Goal: Find specific page/section: Find specific page/section

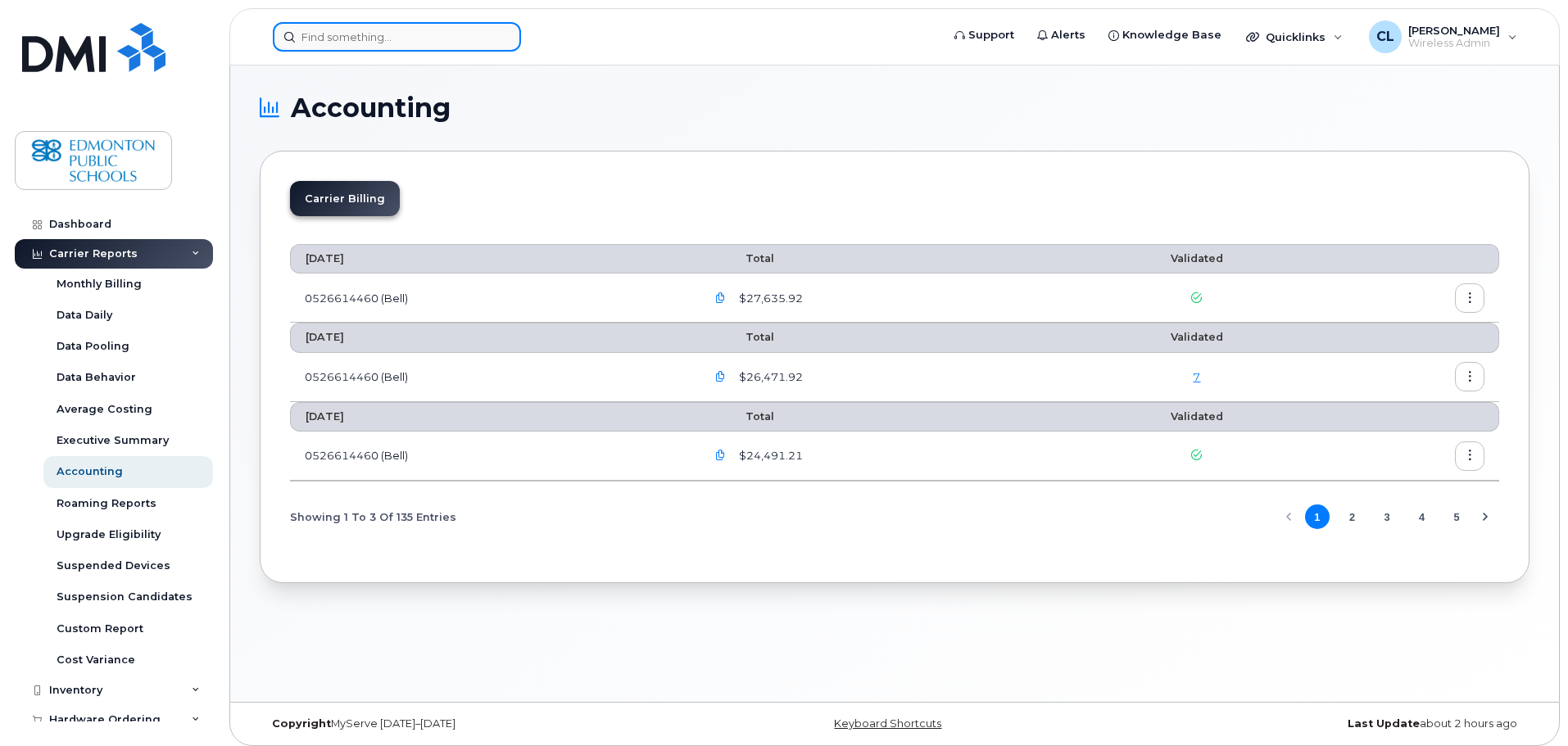
click at [444, 42] on input at bounding box center [396, 37] width 248 height 29
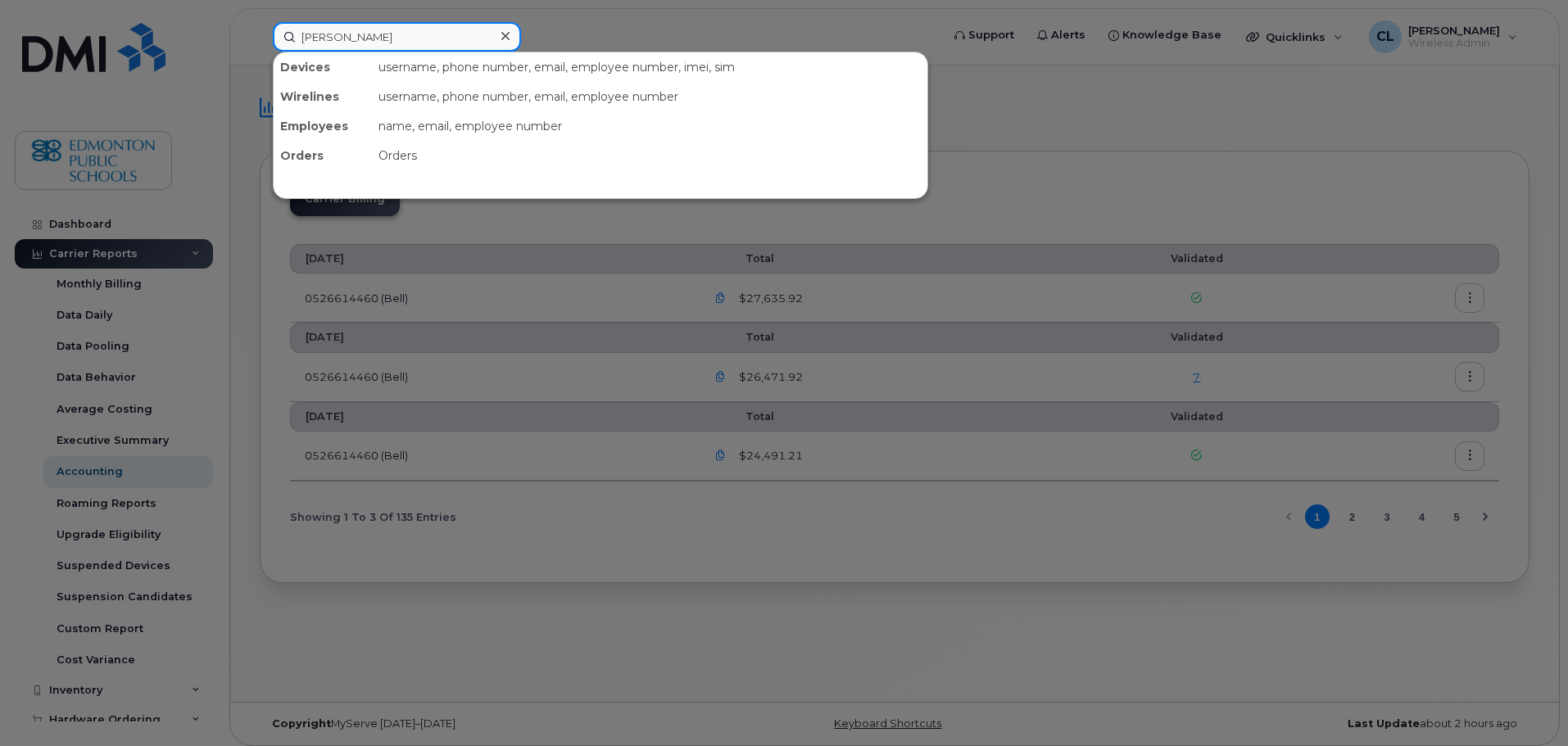
type input "[PERSON_NAME]"
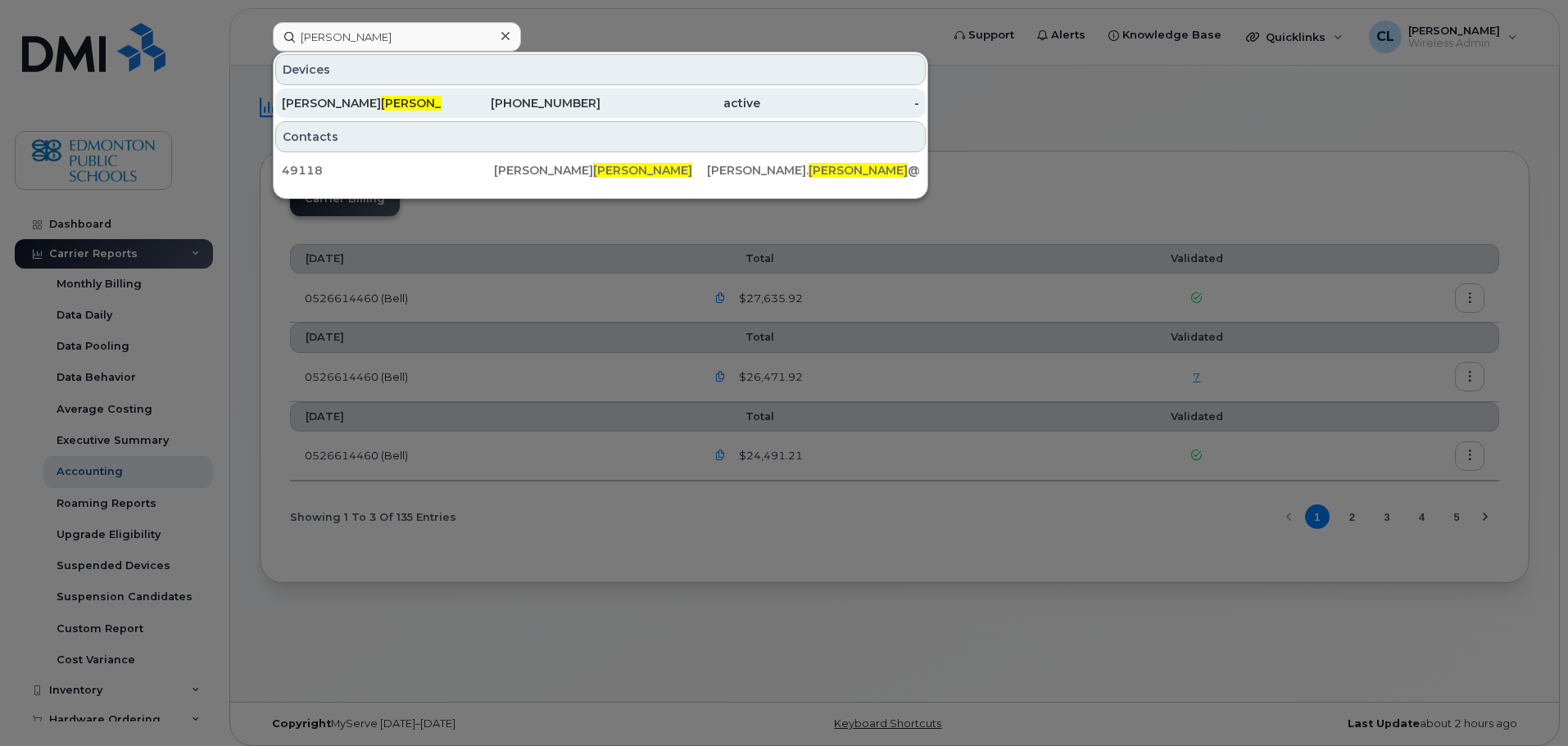
click at [434, 89] on link "Chrissie Dowdell 780-660-1022 active -" at bounding box center [600, 103] width 650 height 29
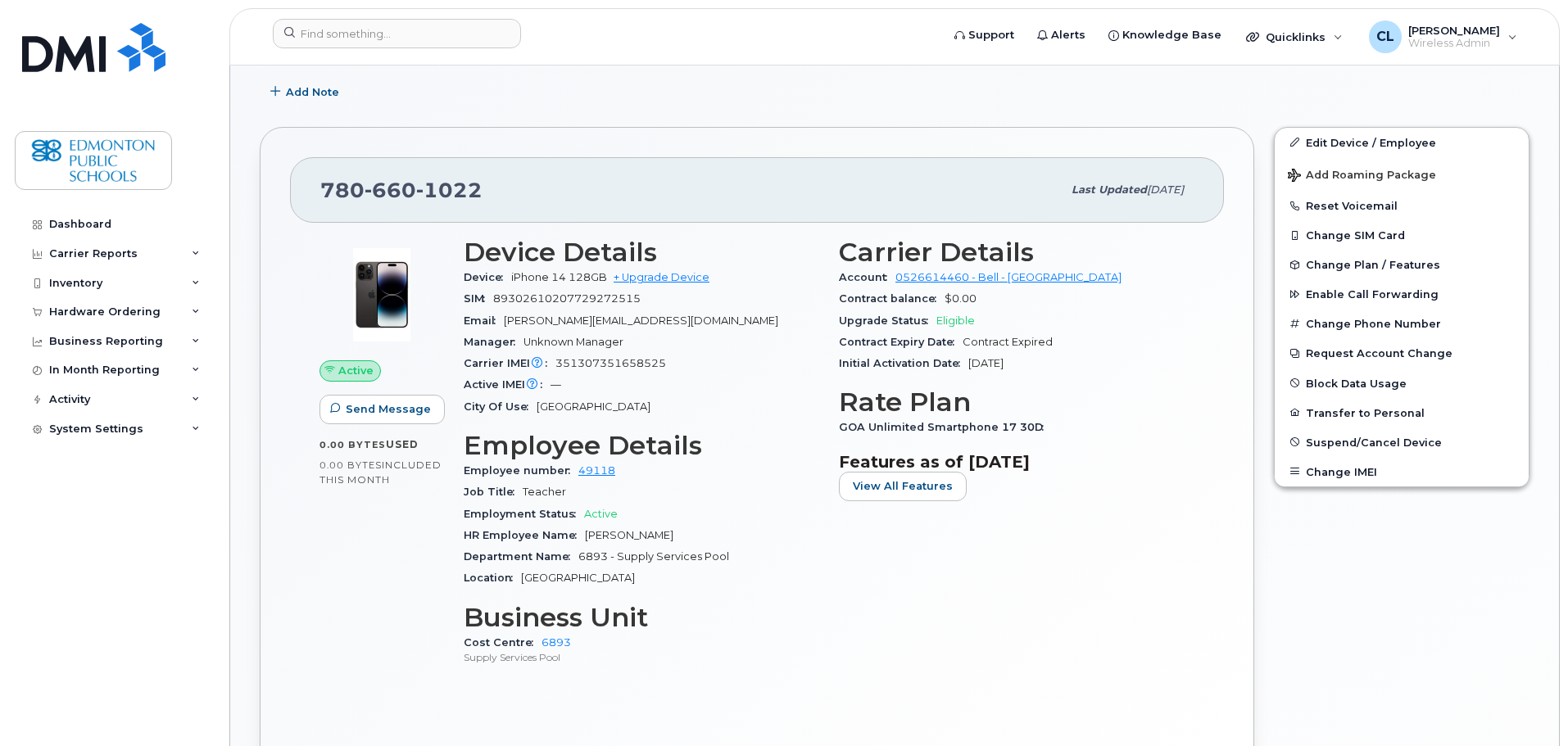
scroll to position [159, 0]
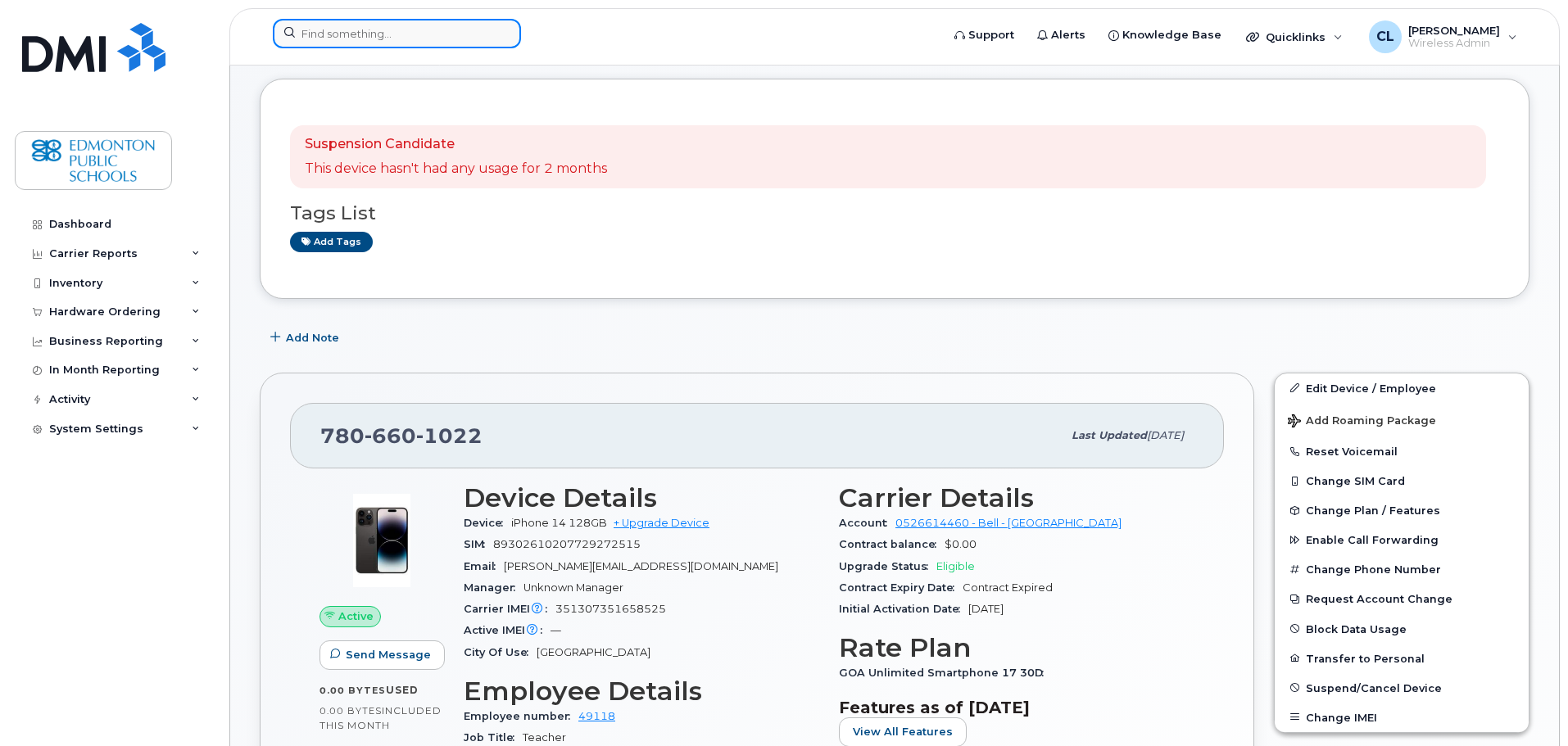
click at [387, 42] on input at bounding box center [396, 34] width 248 height 29
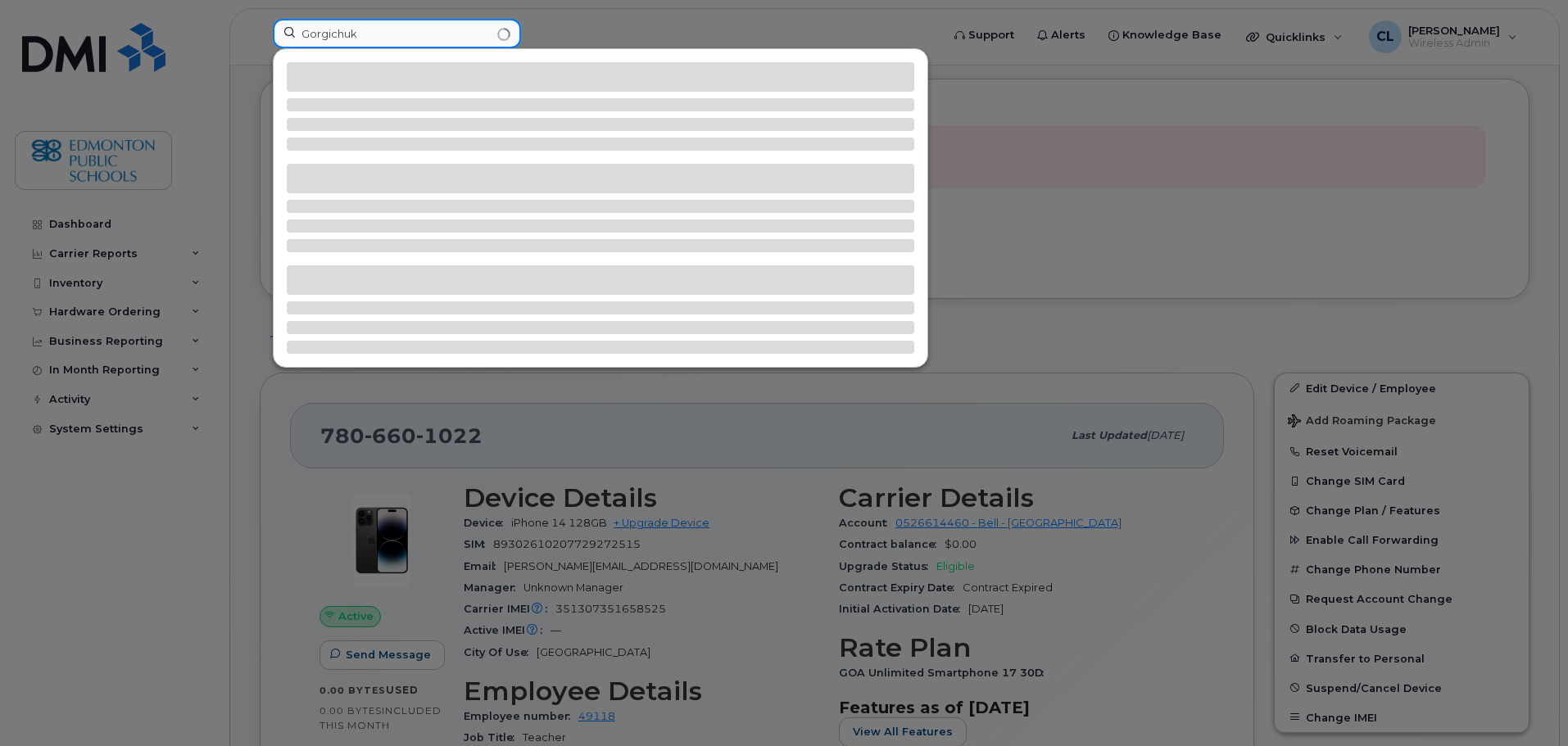
type input "Gorgichuk"
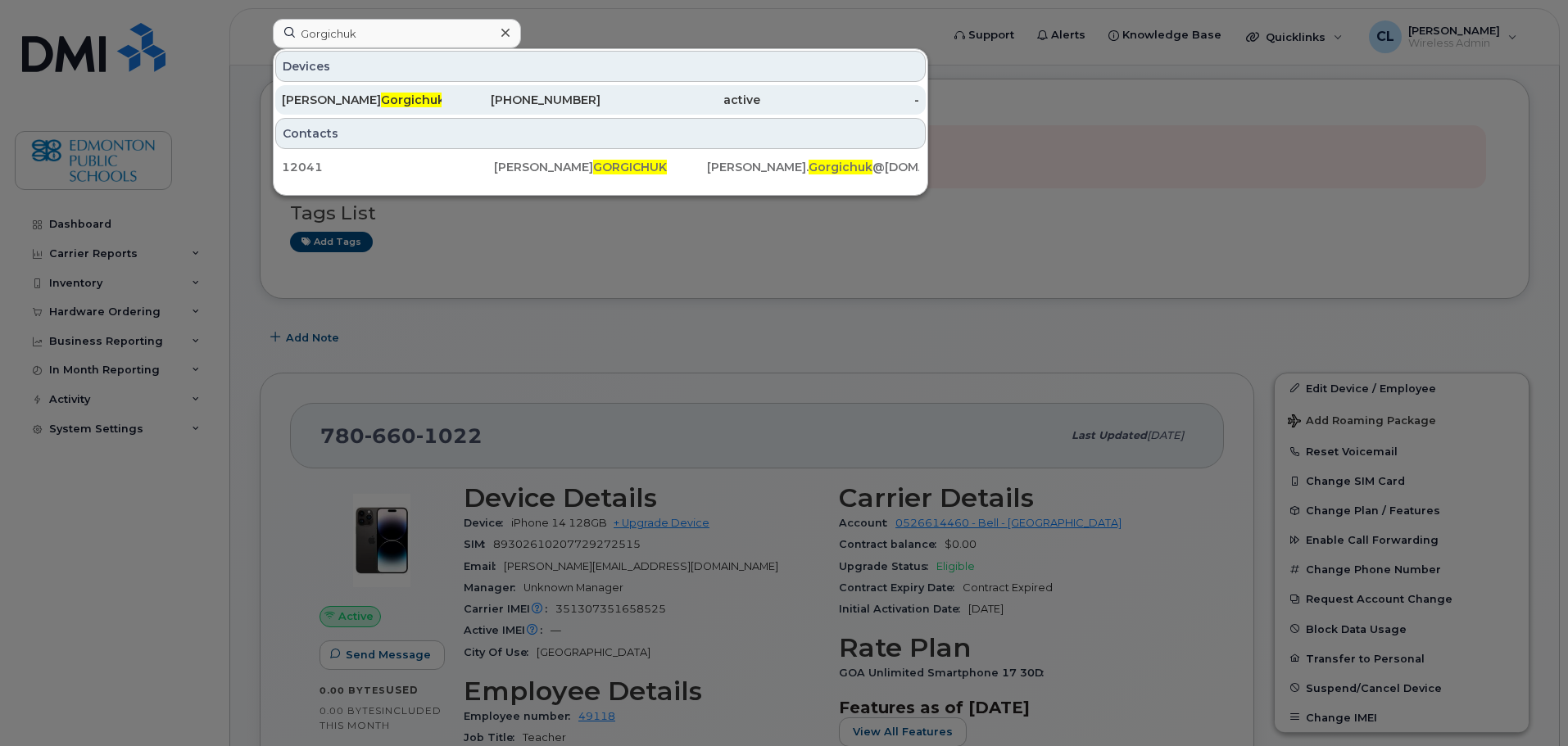
click at [389, 97] on div "Dan Gorgichuk" at bounding box center [361, 100] width 160 height 16
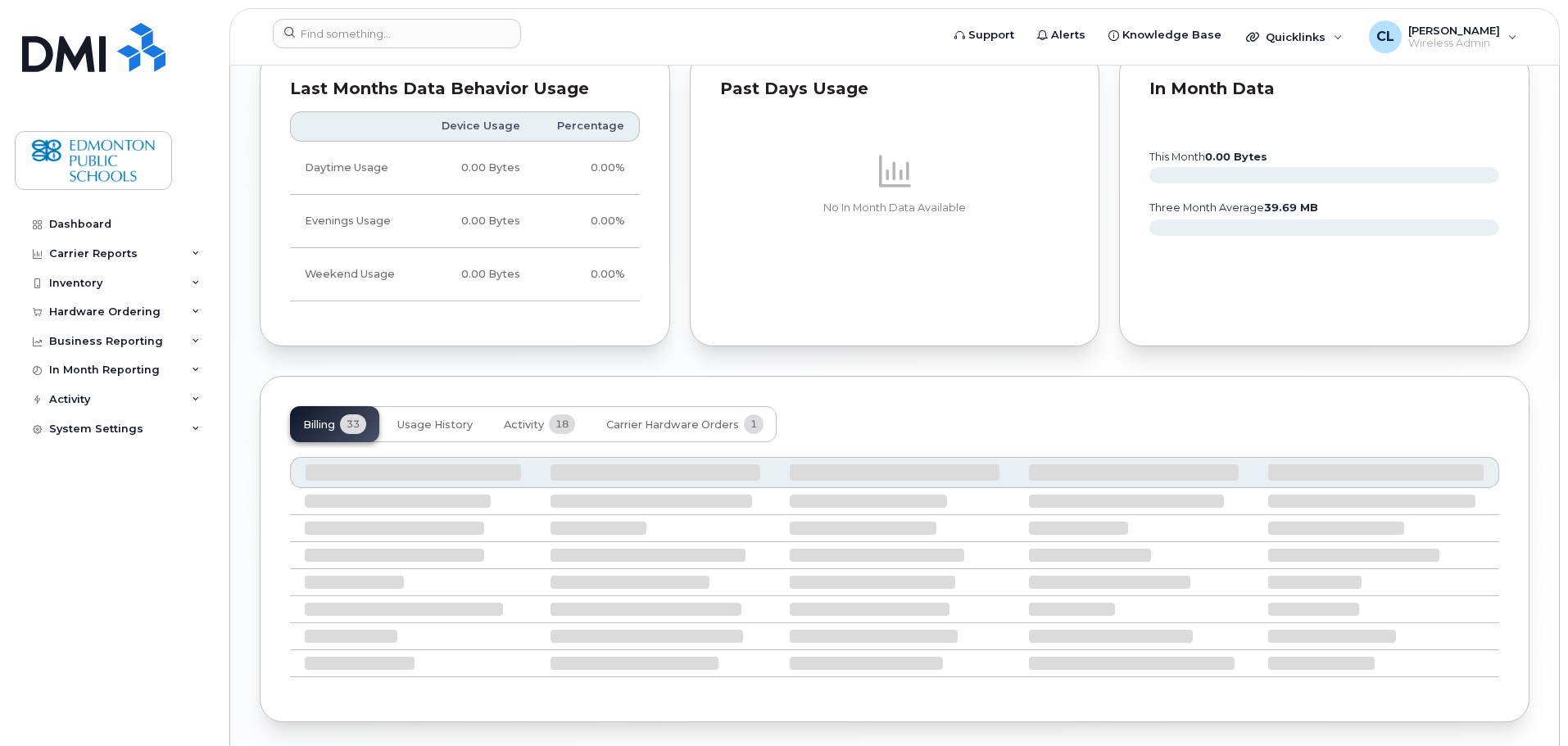
scroll to position [1205, 0]
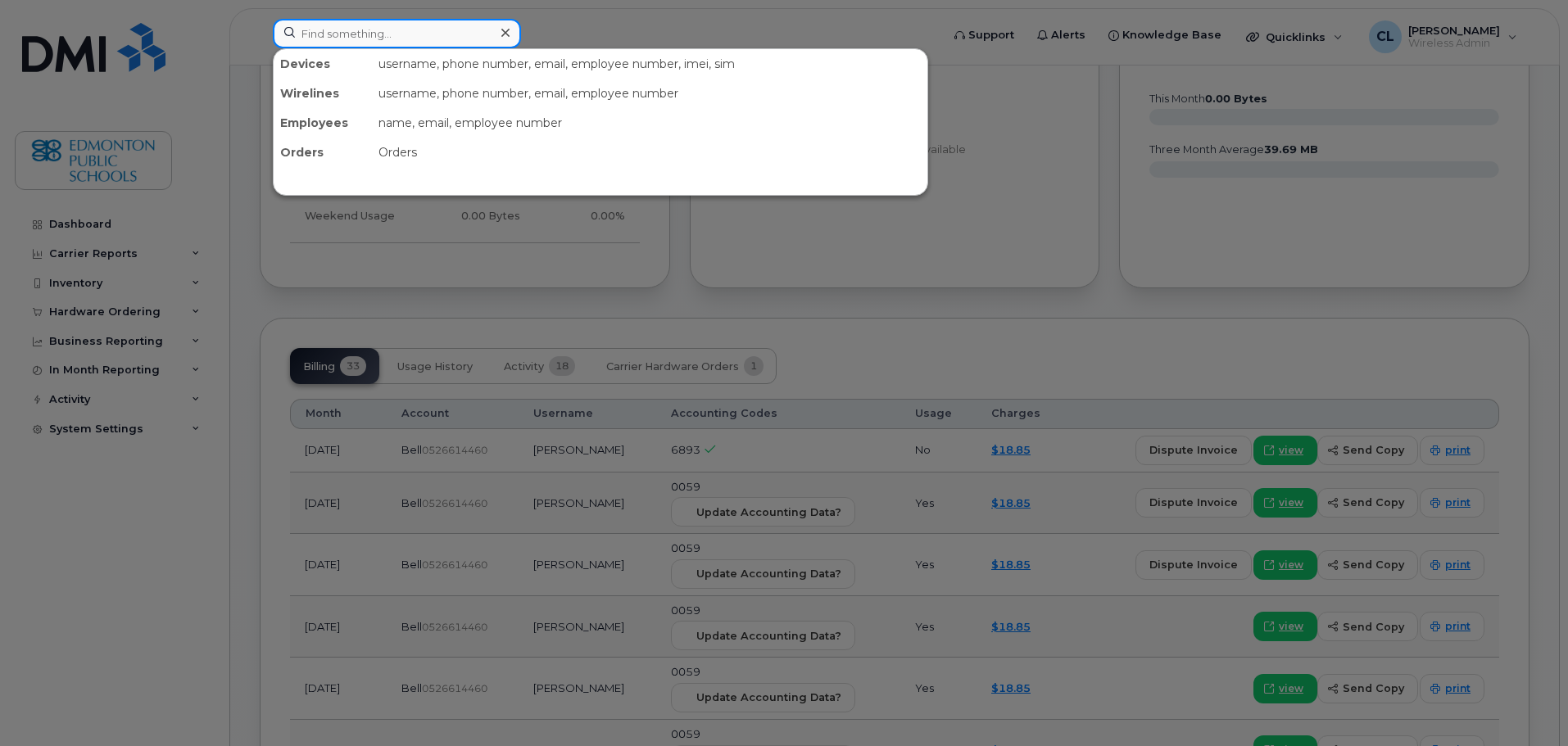
click at [421, 45] on input at bounding box center [396, 34] width 248 height 29
type input "Case"
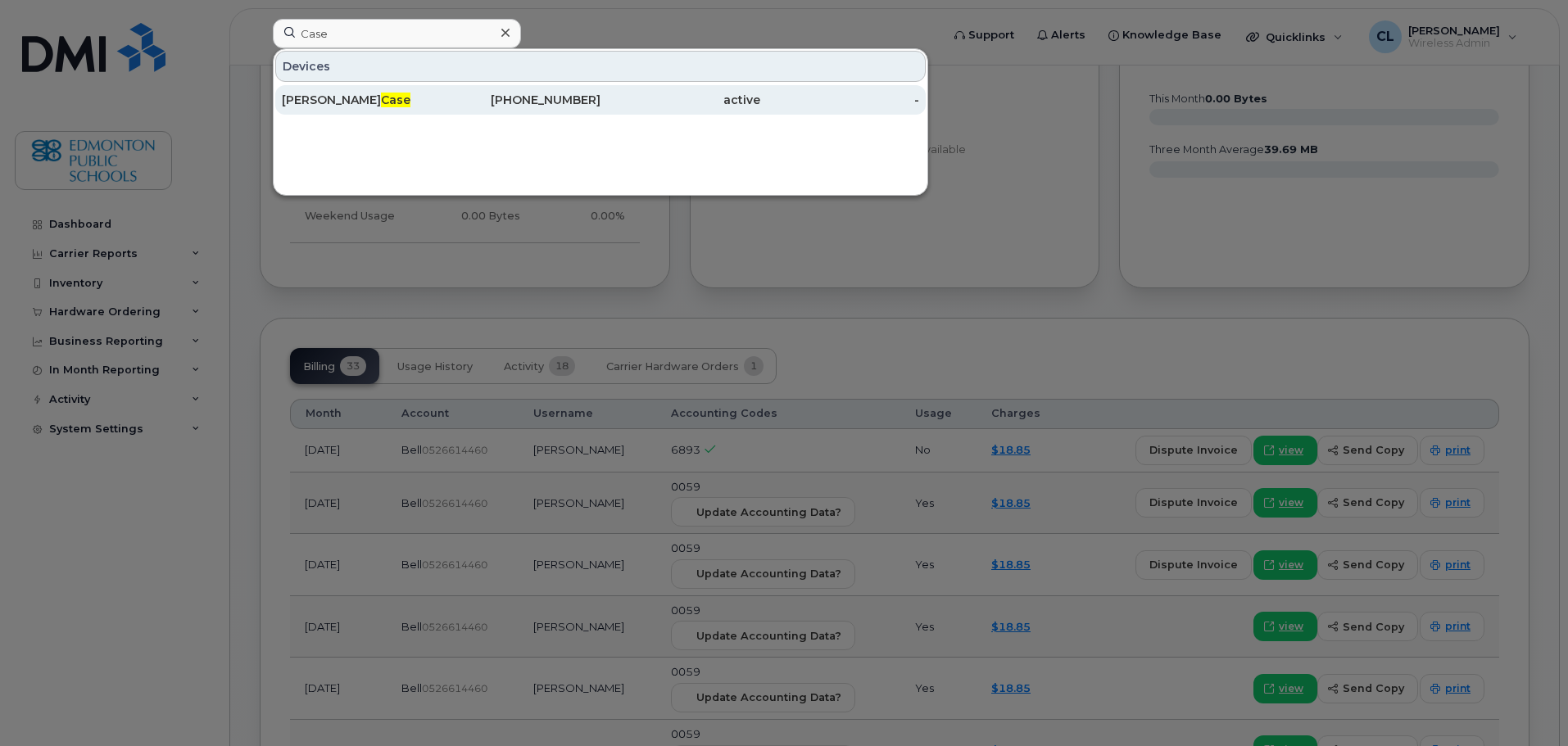
drag, startPoint x: 390, startPoint y: 91, endPoint x: 382, endPoint y: 94, distance: 8.5
click at [442, 90] on div "David Case" at bounding box center [521, 100] width 160 height 29
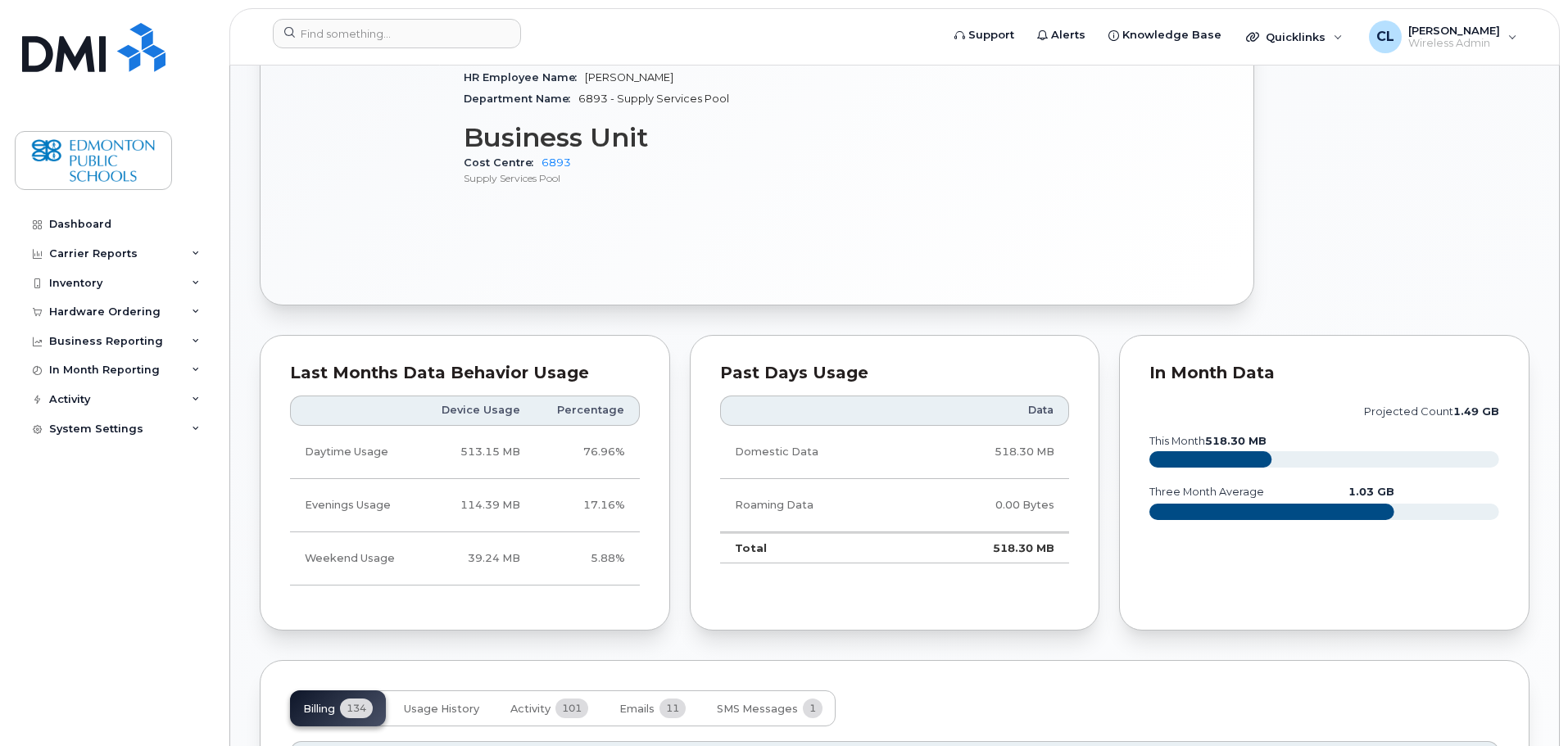
scroll to position [1392, 0]
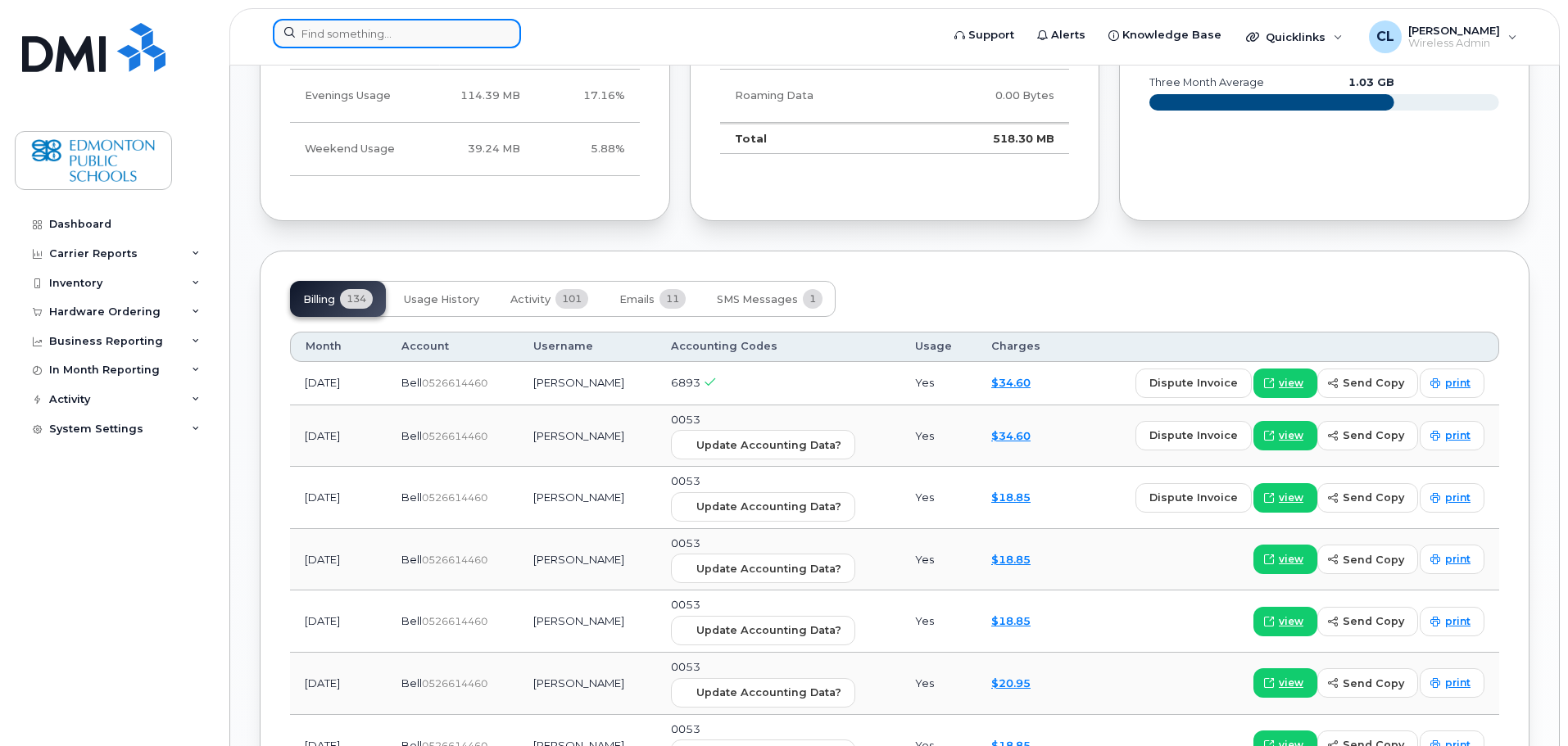
click at [408, 36] on input at bounding box center [396, 34] width 248 height 29
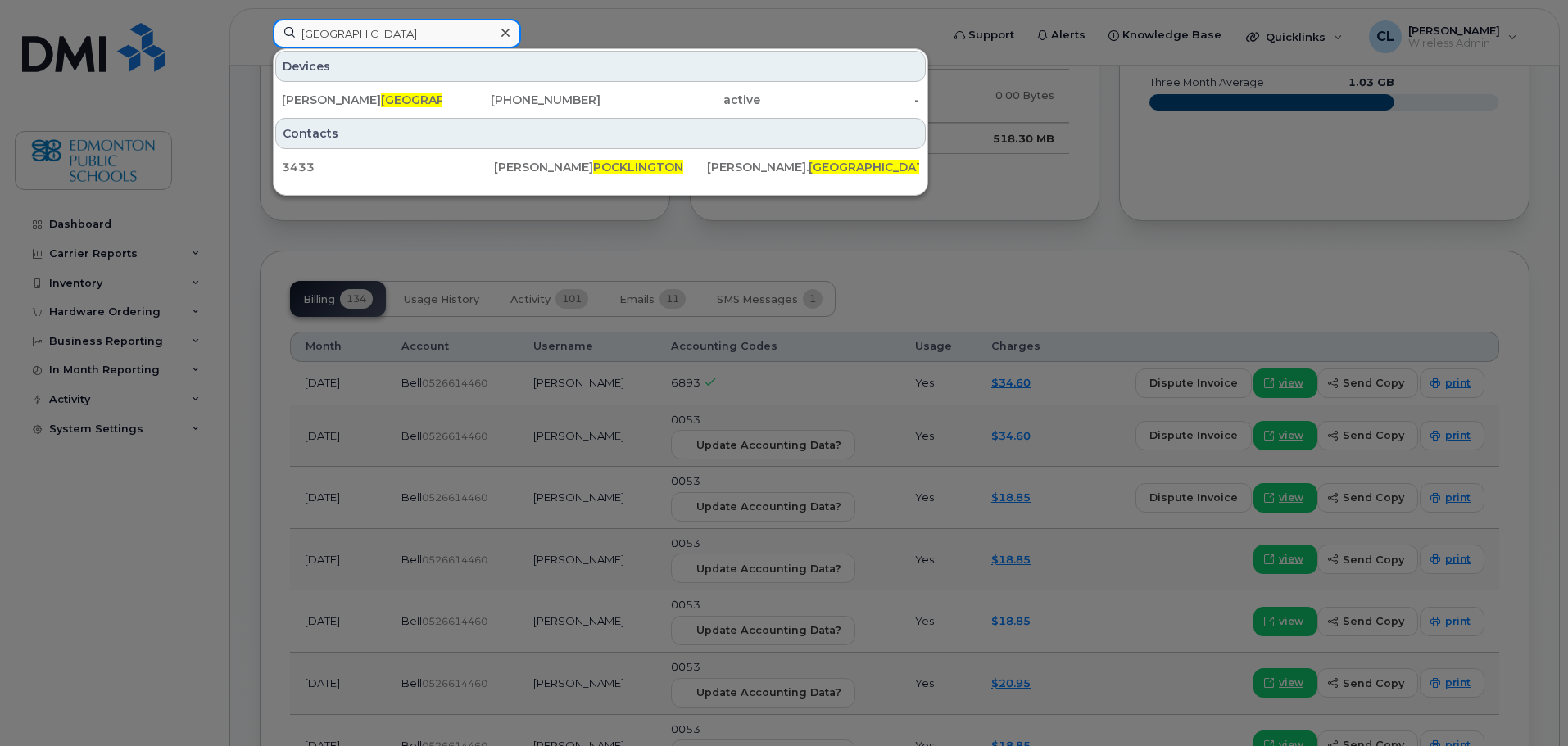
type input "Pocklington"
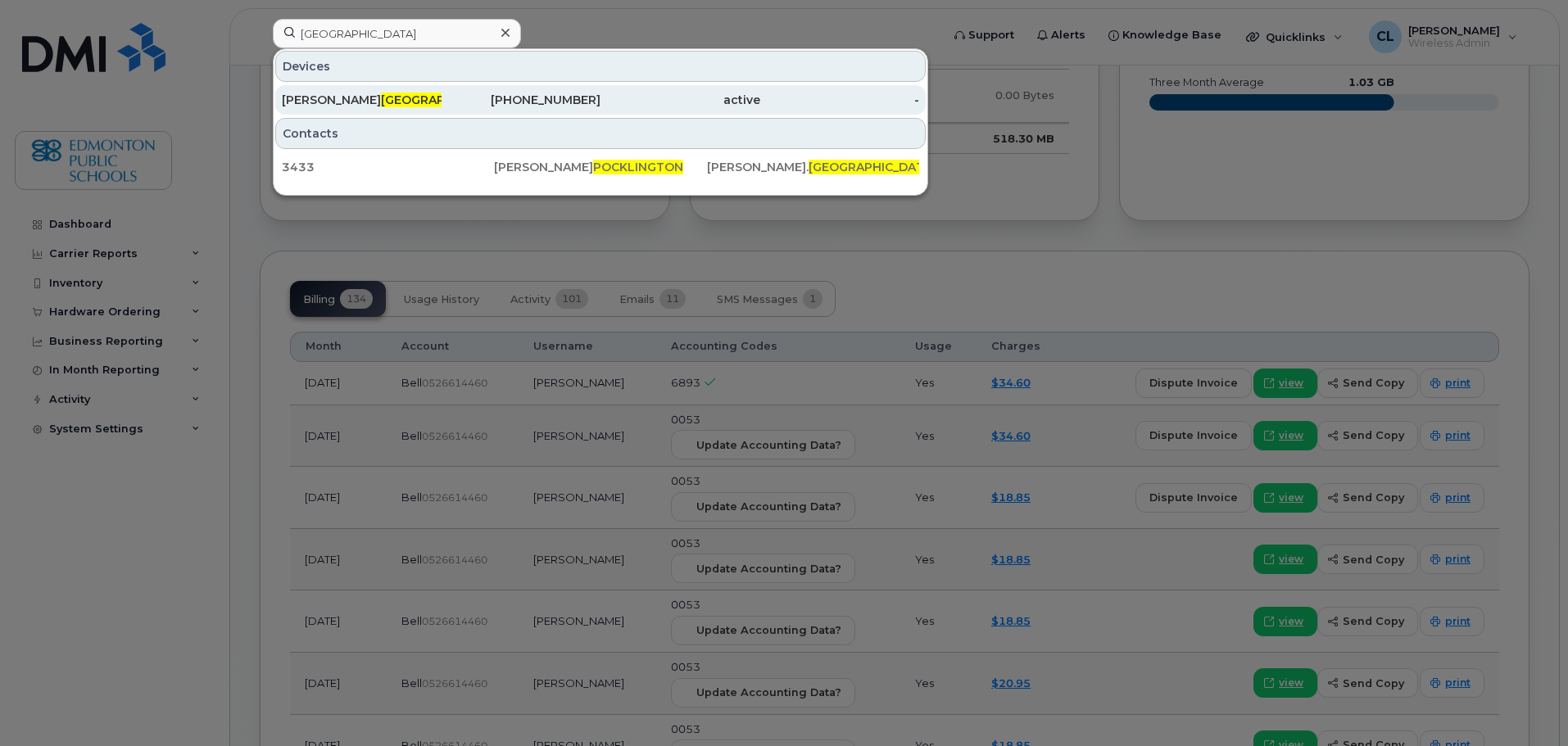
click at [391, 102] on span "Pocklington" at bounding box center [445, 100] width 128 height 15
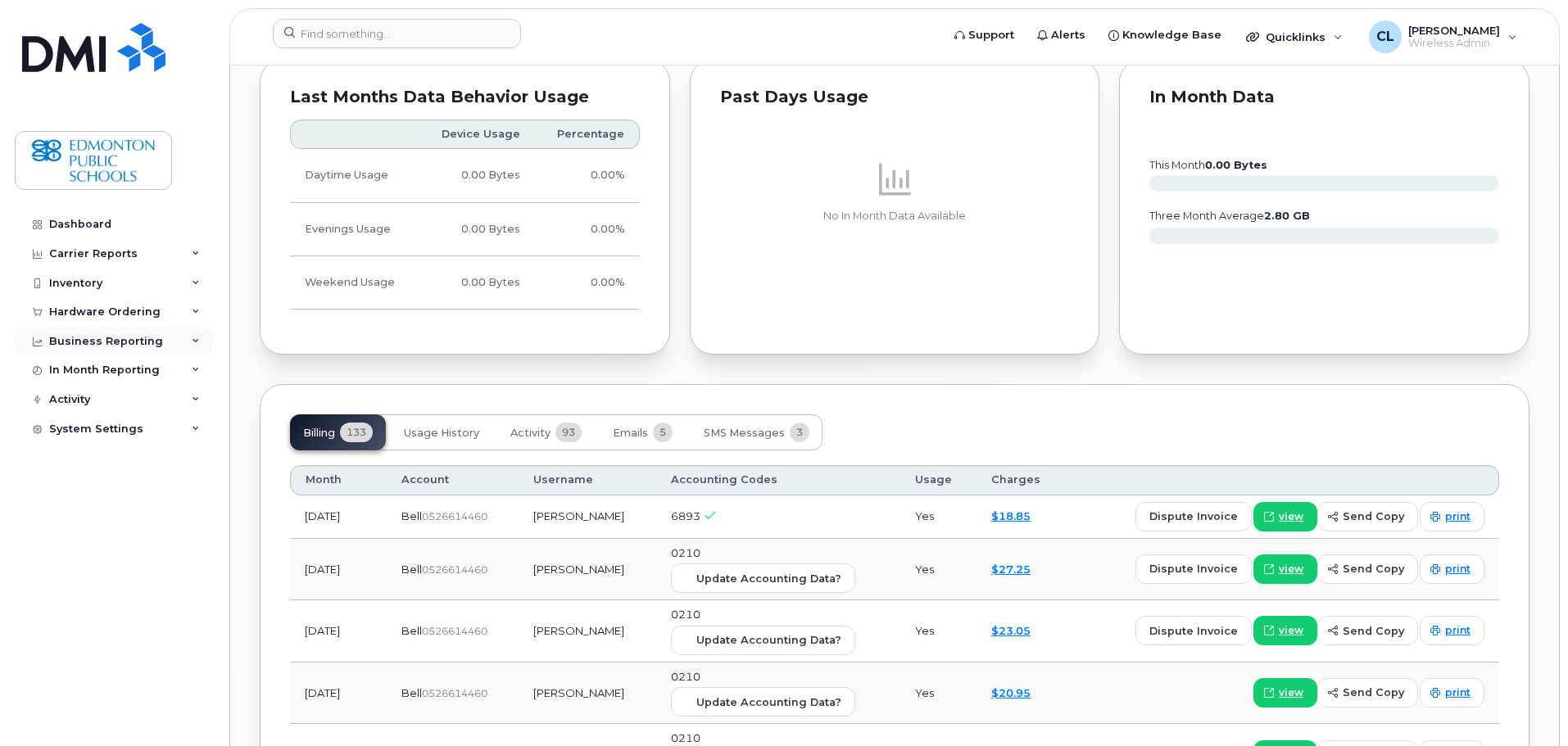
scroll to position [901, 0]
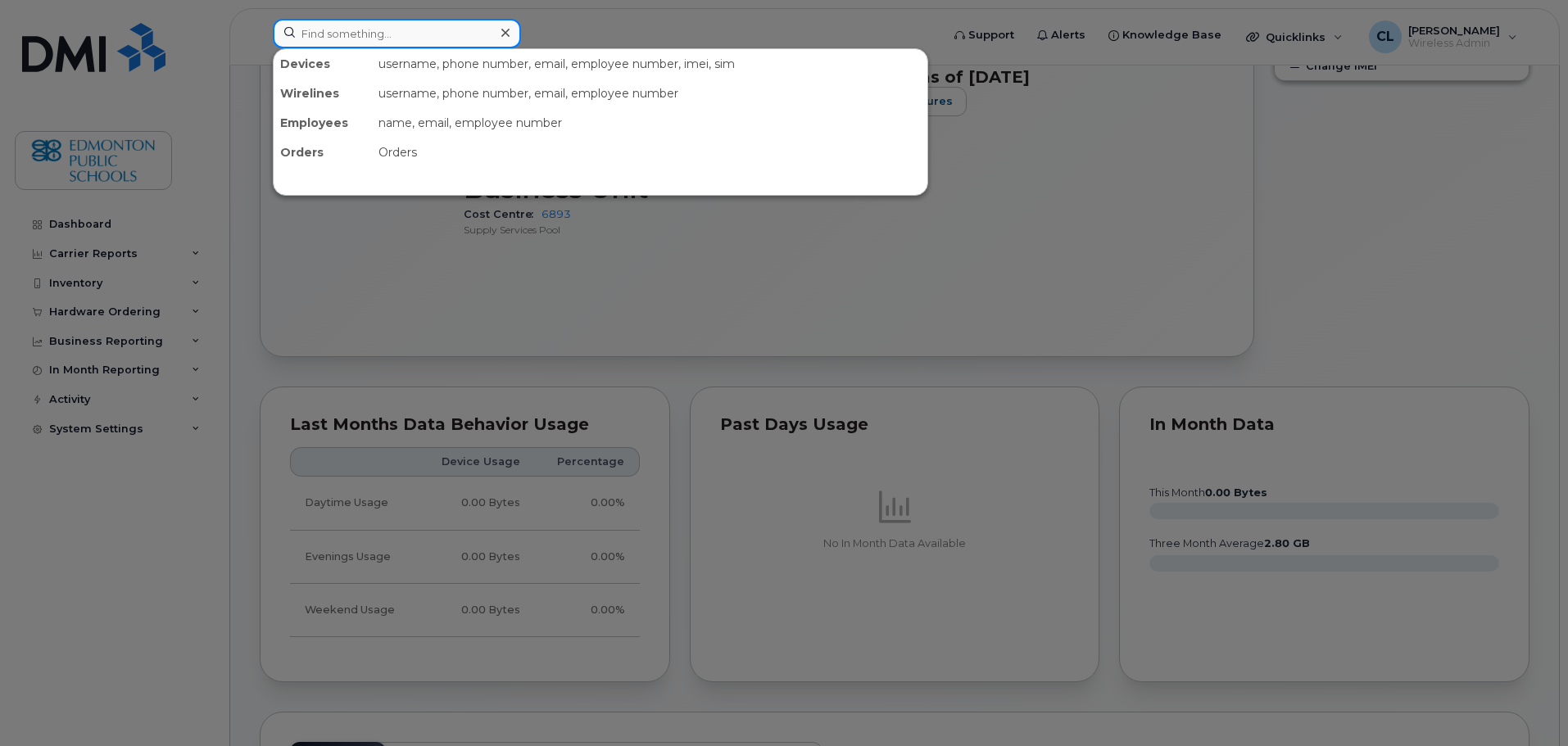
click at [346, 23] on input at bounding box center [396, 34] width 248 height 29
type input "Kwan"
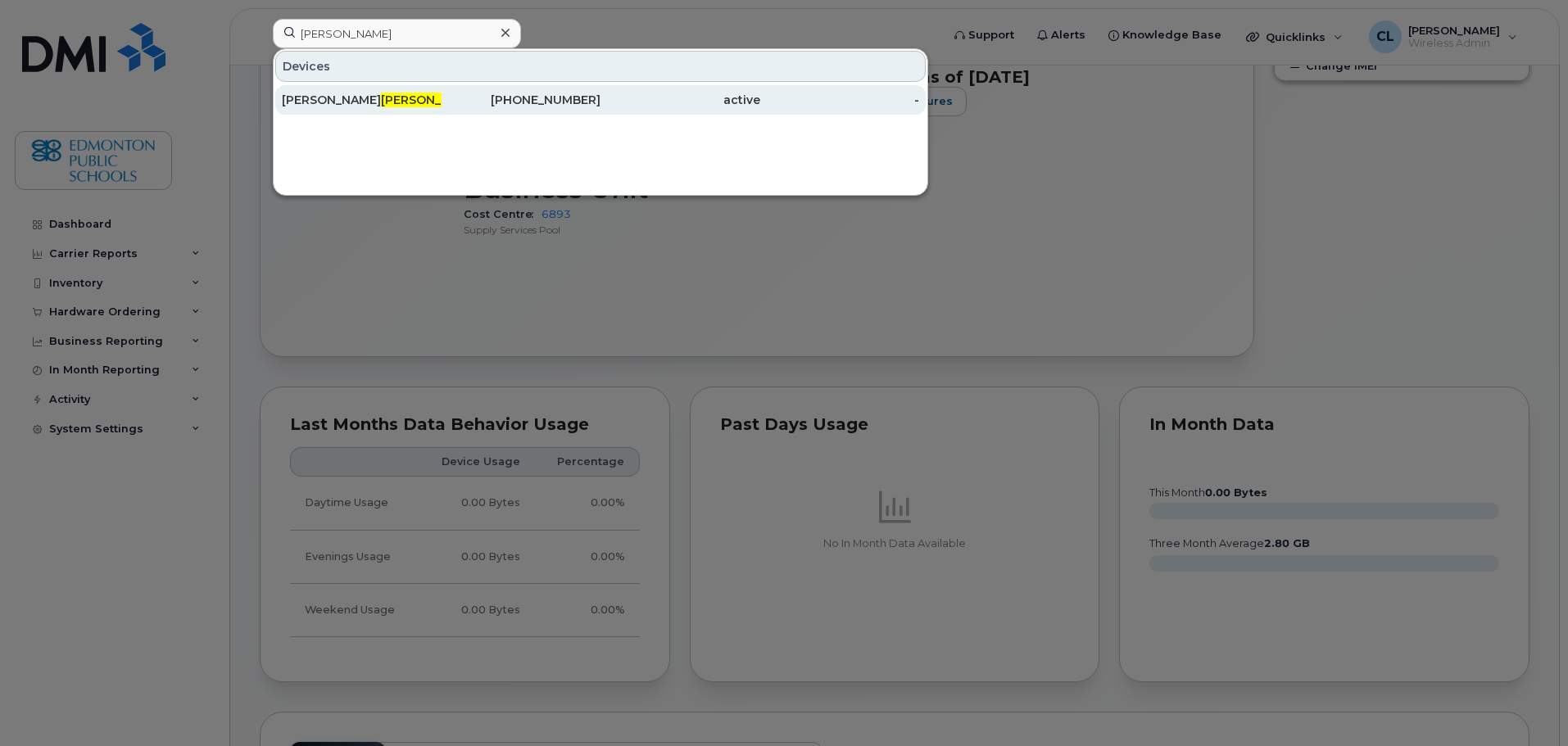
click at [381, 95] on span "Kwan" at bounding box center [431, 100] width 99 height 15
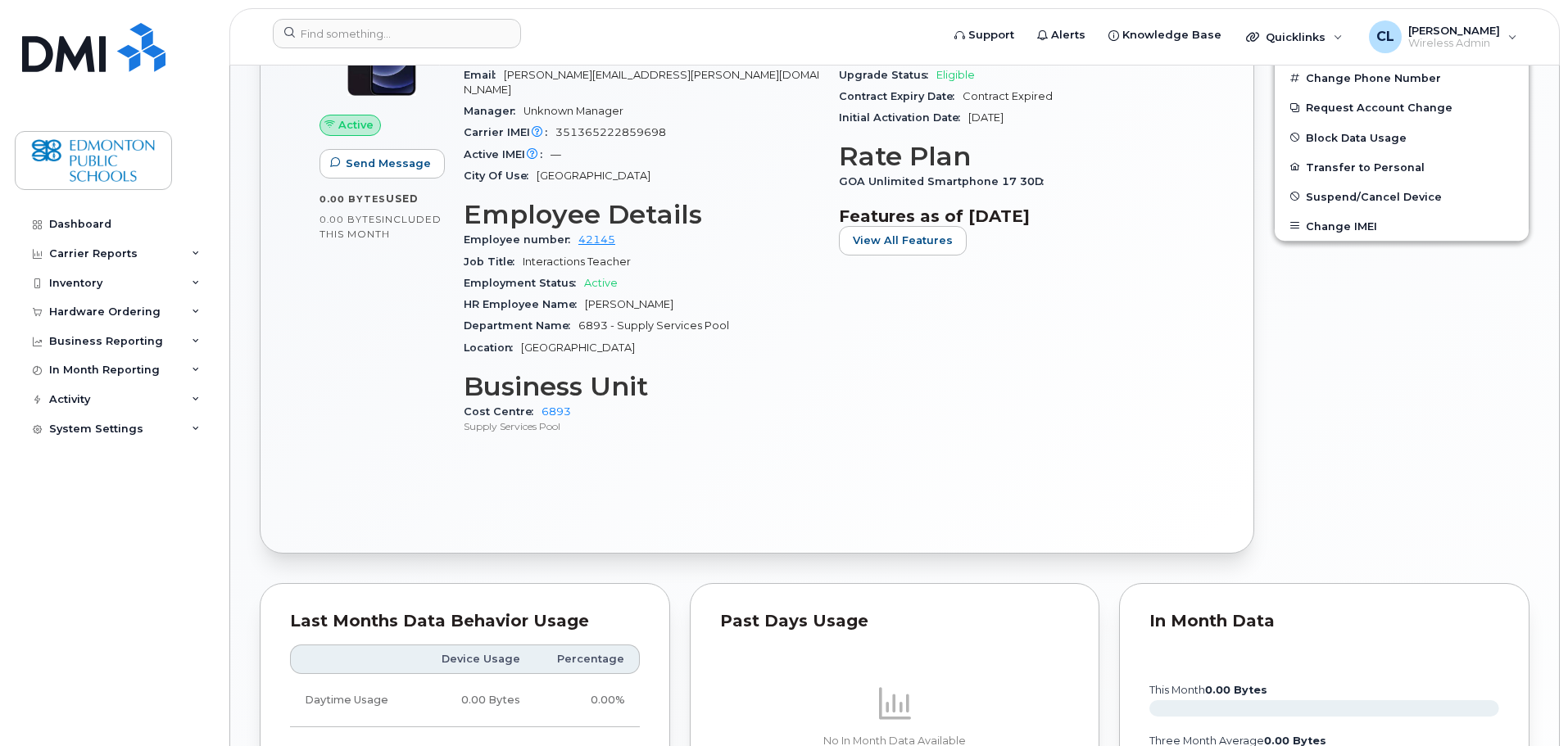
scroll to position [323, 0]
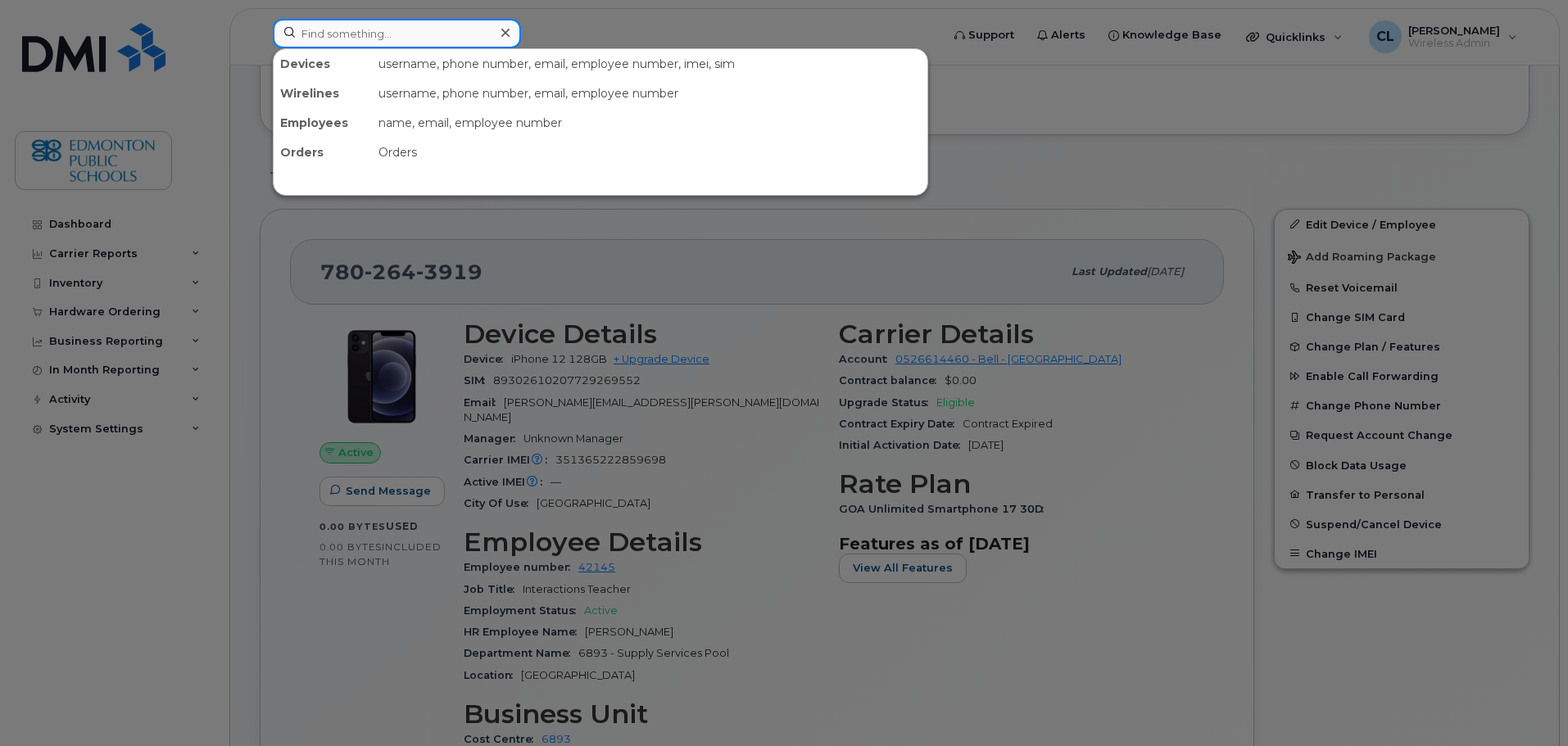
click at [338, 36] on input at bounding box center [396, 34] width 248 height 29
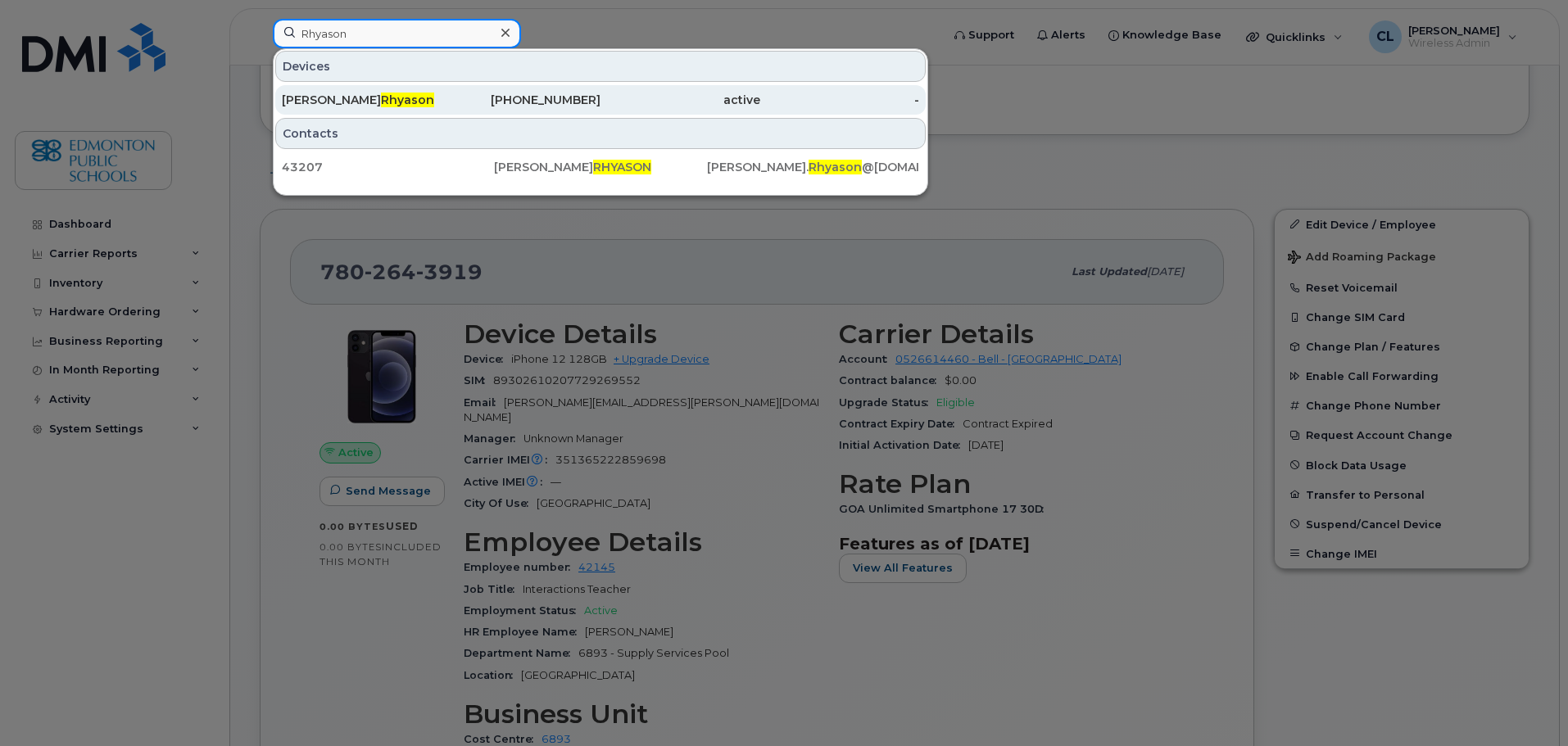
type input "Rhyason"
click at [381, 97] on span "Rhyason" at bounding box center [408, 100] width 53 height 15
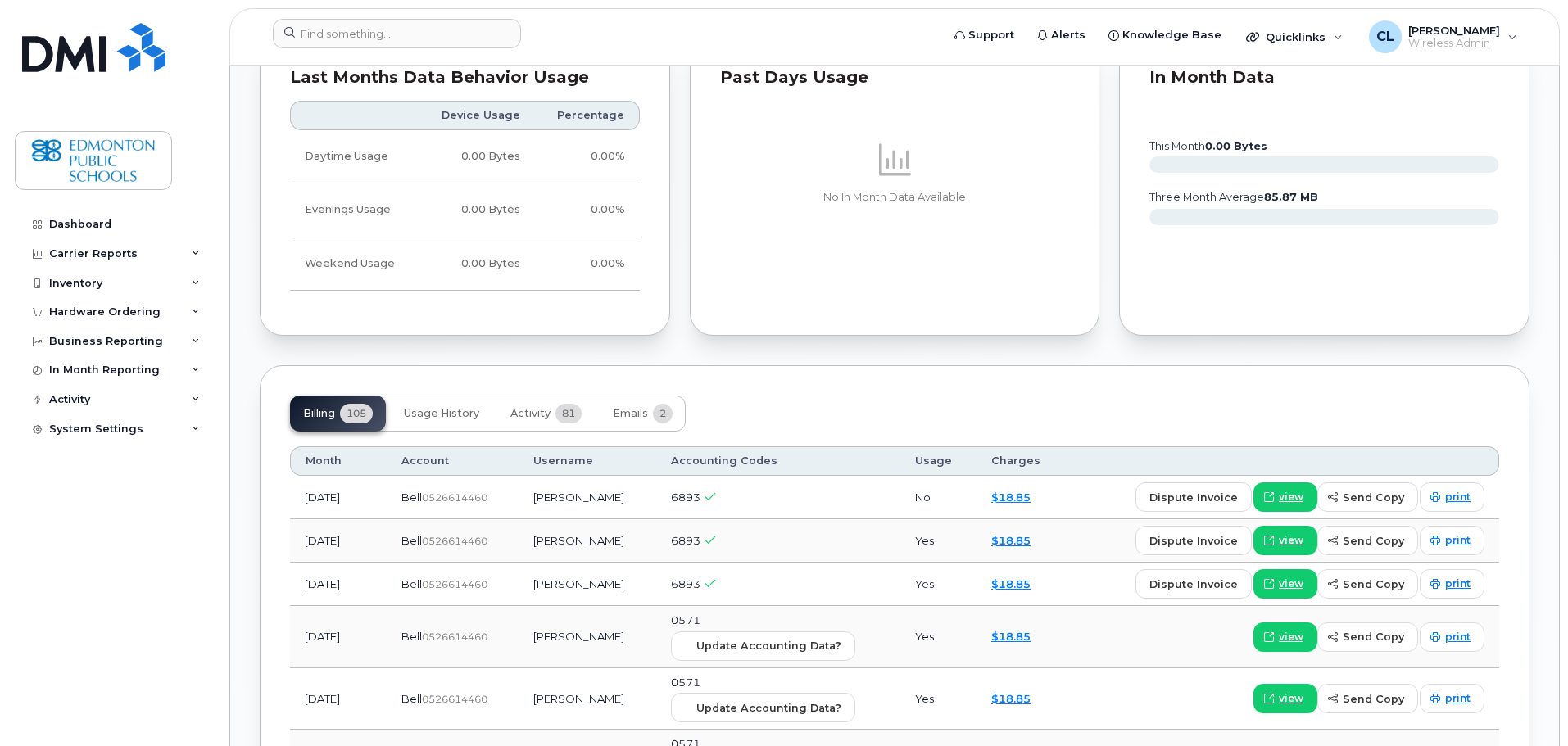
scroll to position [1392, 0]
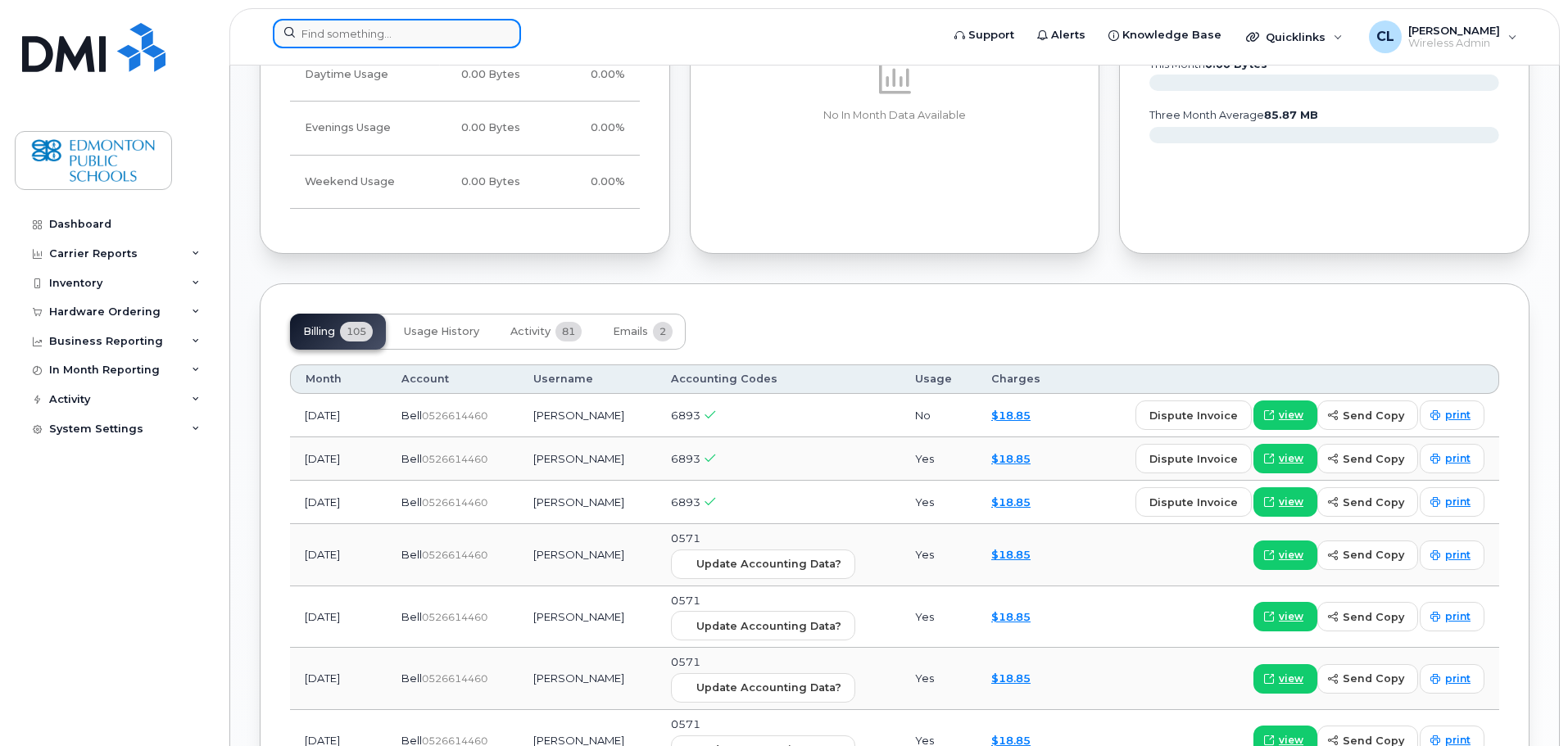
click at [382, 48] on input at bounding box center [396, 34] width 248 height 29
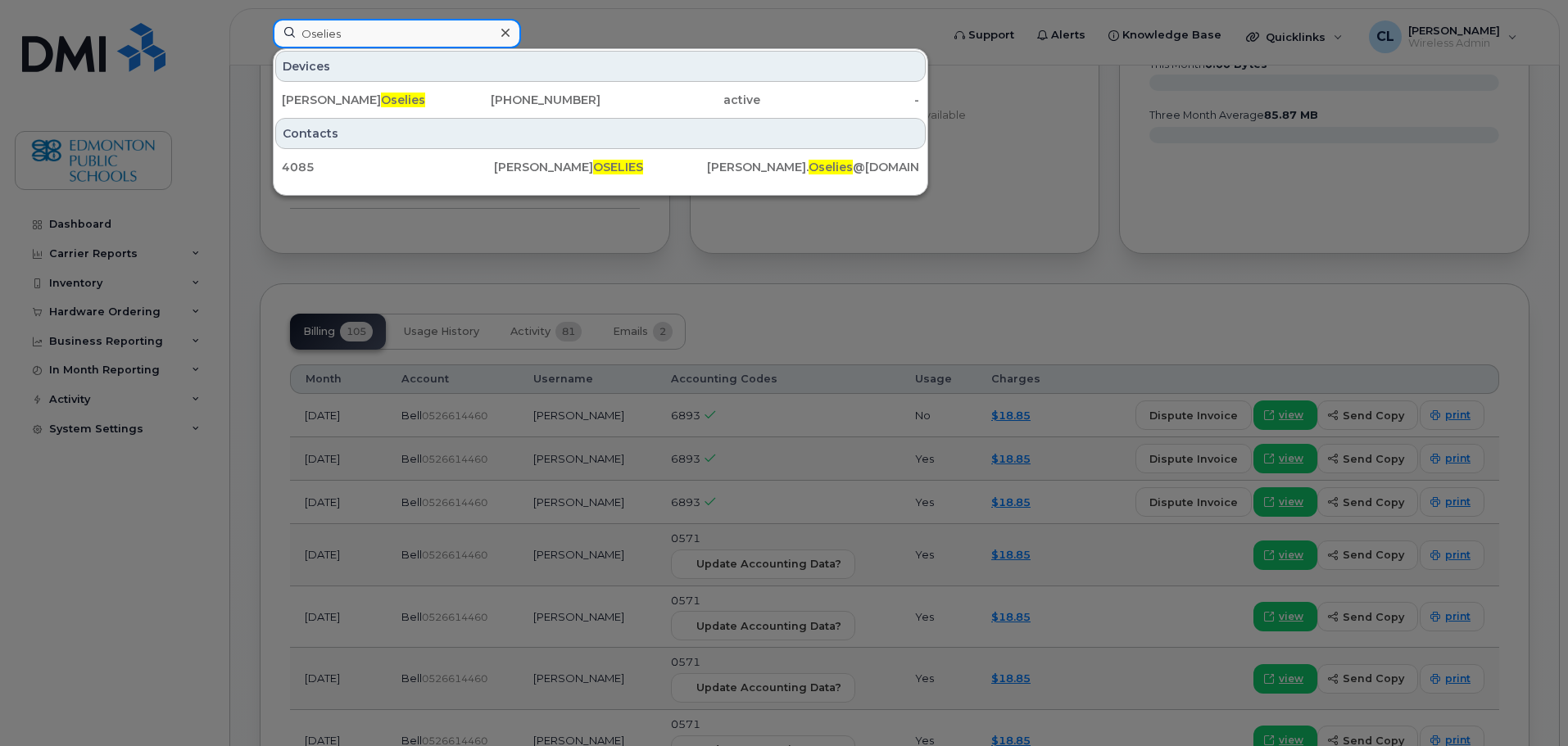
type input "Oselies"
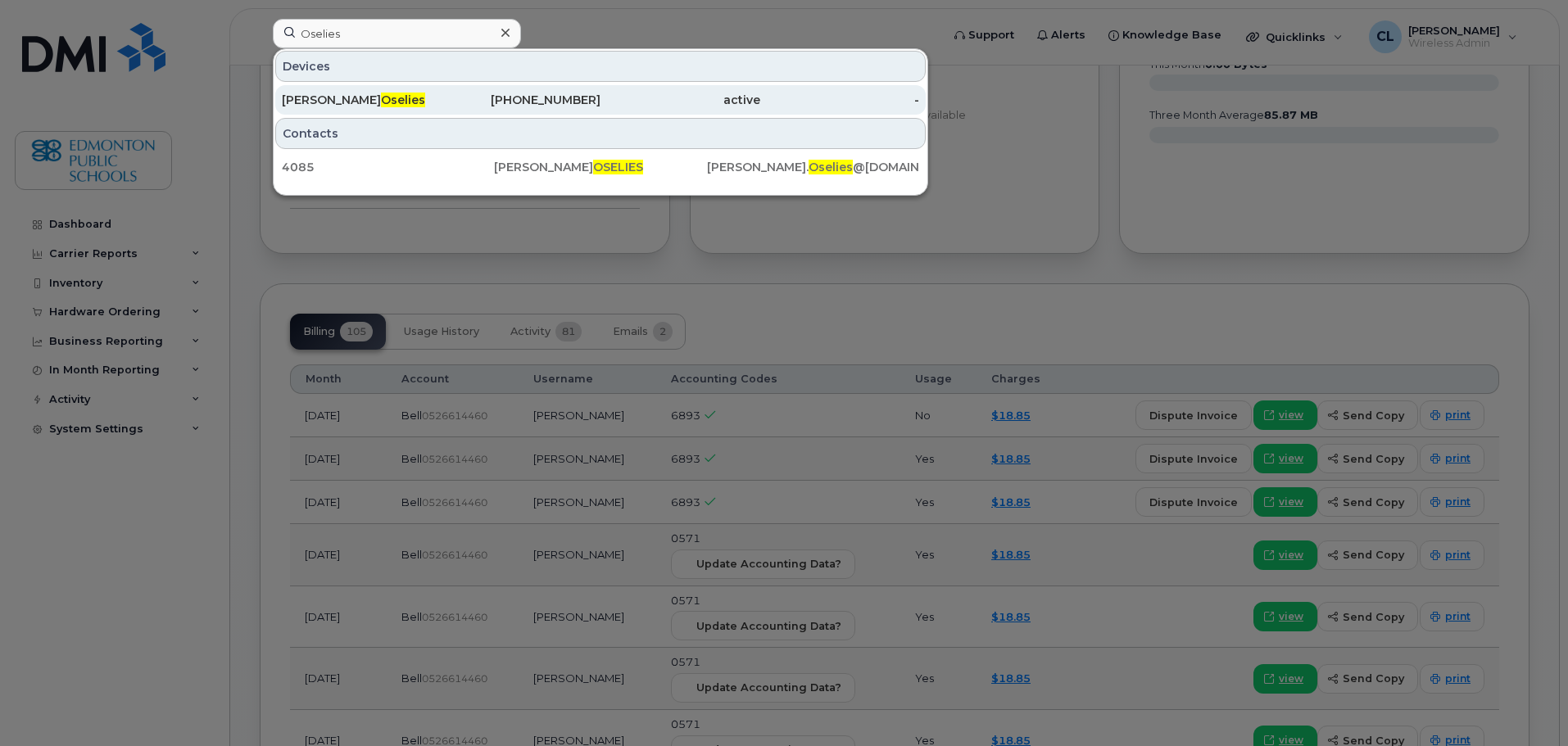
click at [368, 95] on div "[PERSON_NAME]" at bounding box center [361, 100] width 160 height 16
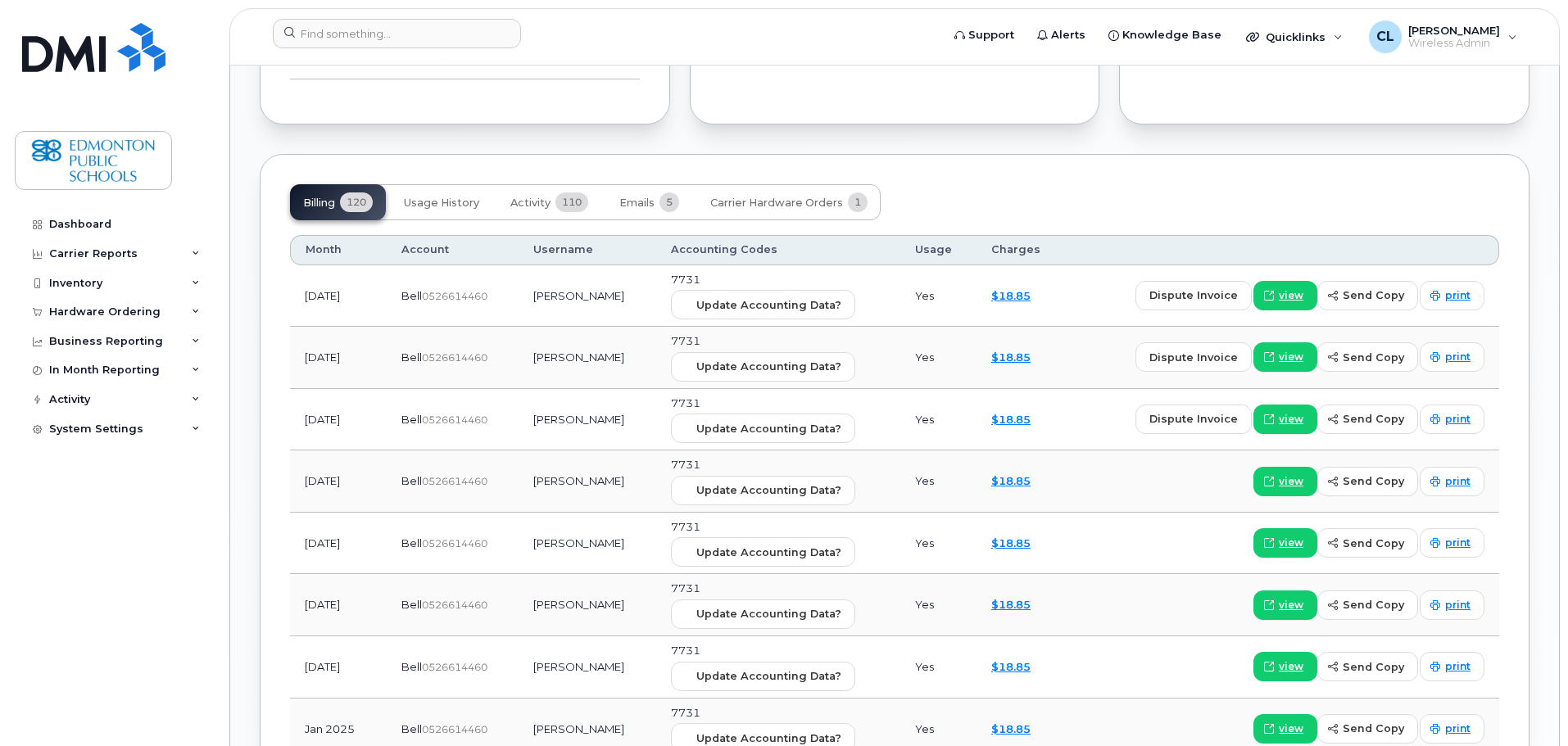
scroll to position [1295, 0]
